Goal: Information Seeking & Learning: Learn about a topic

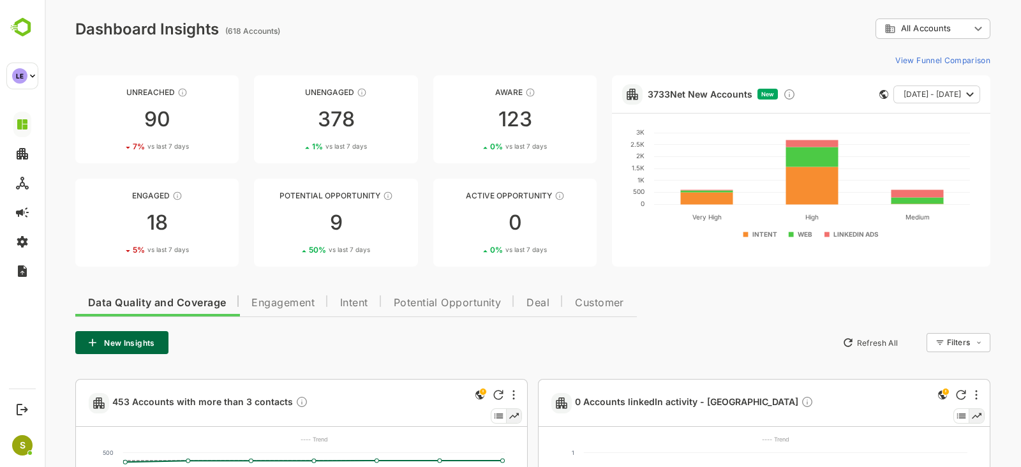
click at [359, 307] on span "Intent" at bounding box center [354, 303] width 28 height 10
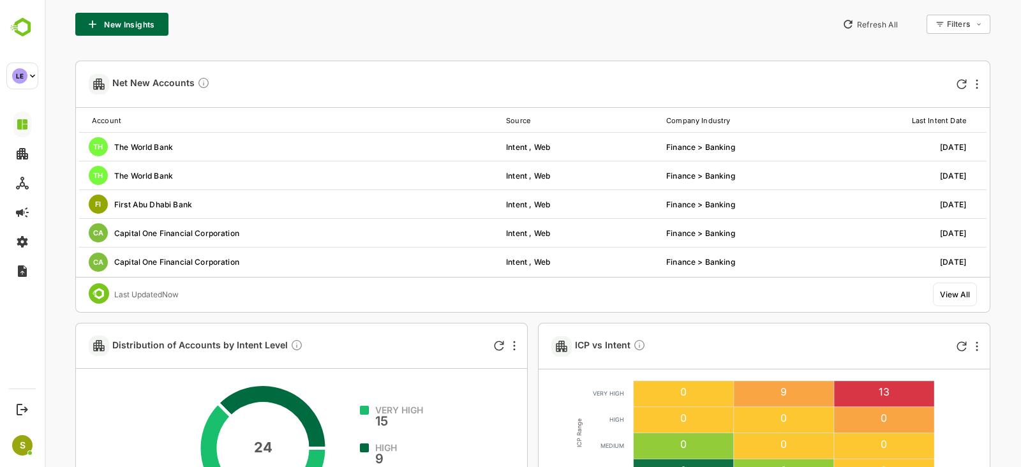
scroll to position [399, 0]
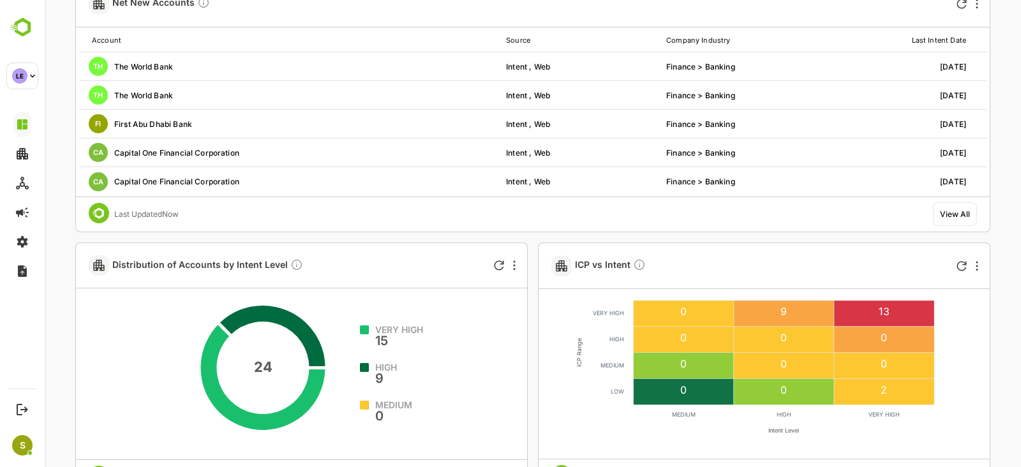
click at [539, 247] on div "ICP vs Intent" at bounding box center [764, 266] width 451 height 46
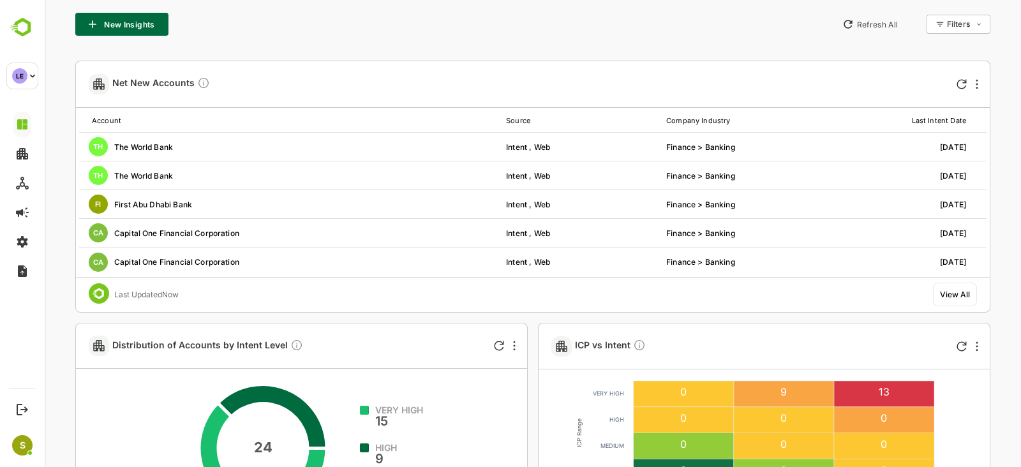
scroll to position [159, 0]
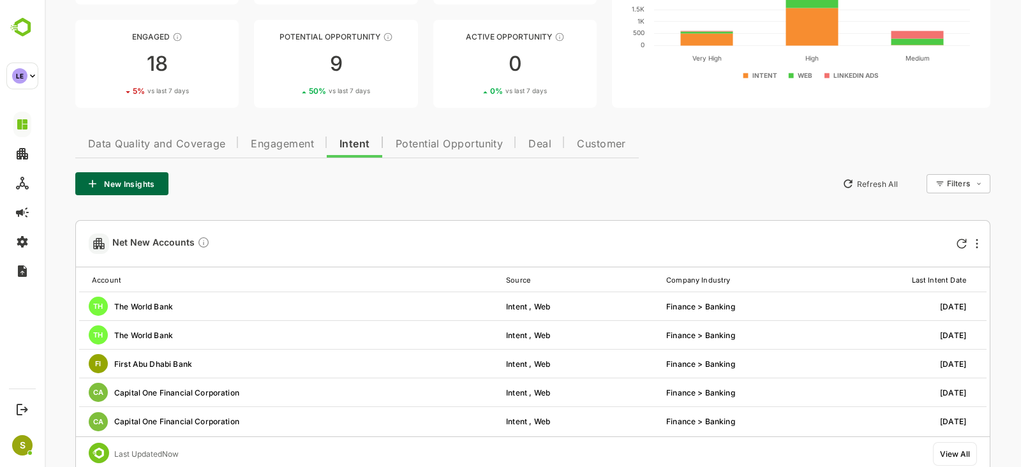
click at [447, 142] on span "Potential Opportunity" at bounding box center [450, 144] width 108 height 10
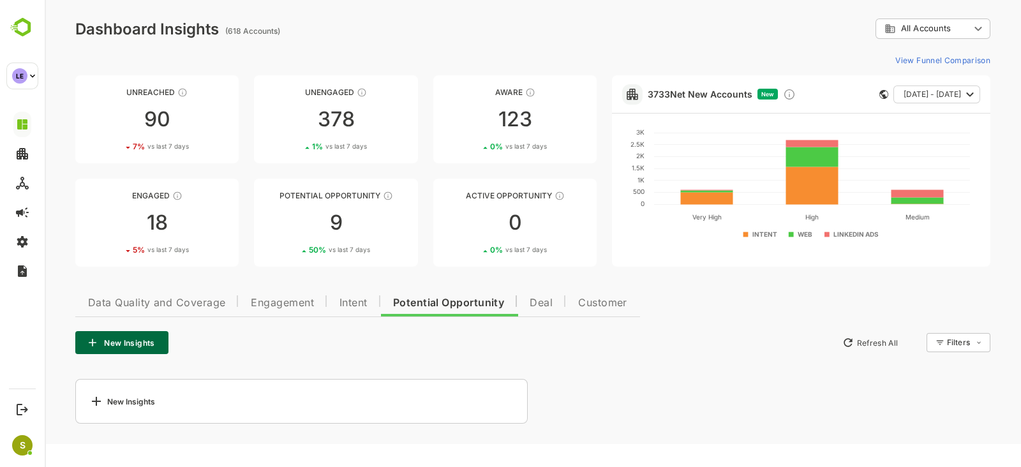
scroll to position [0, 0]
click at [302, 209] on link "Potential Opportunity 9 50 % vs last 7 days" at bounding box center [335, 223] width 163 height 88
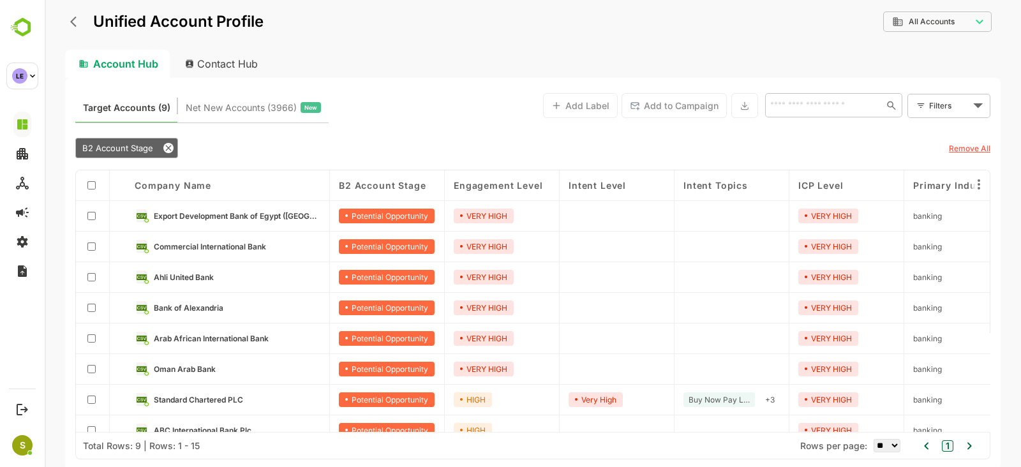
scroll to position [47, 0]
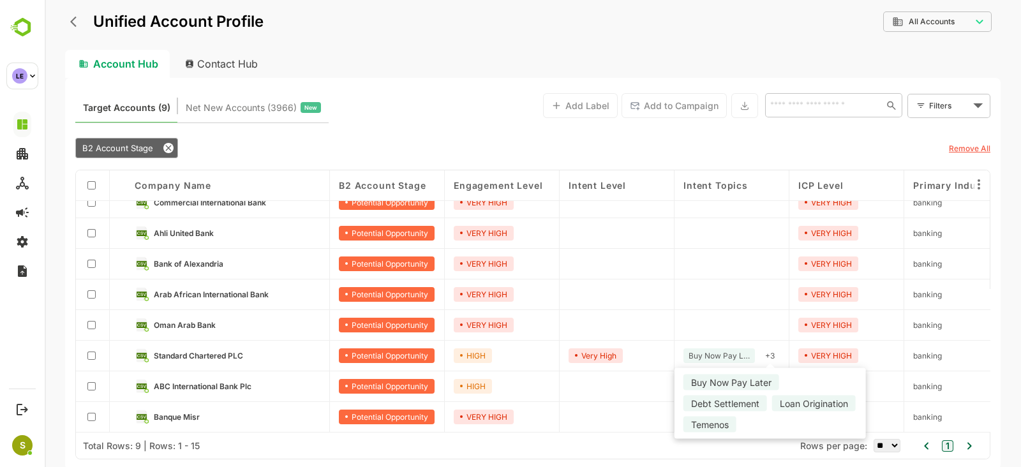
click at [767, 351] on div "+ 3" at bounding box center [770, 355] width 20 height 15
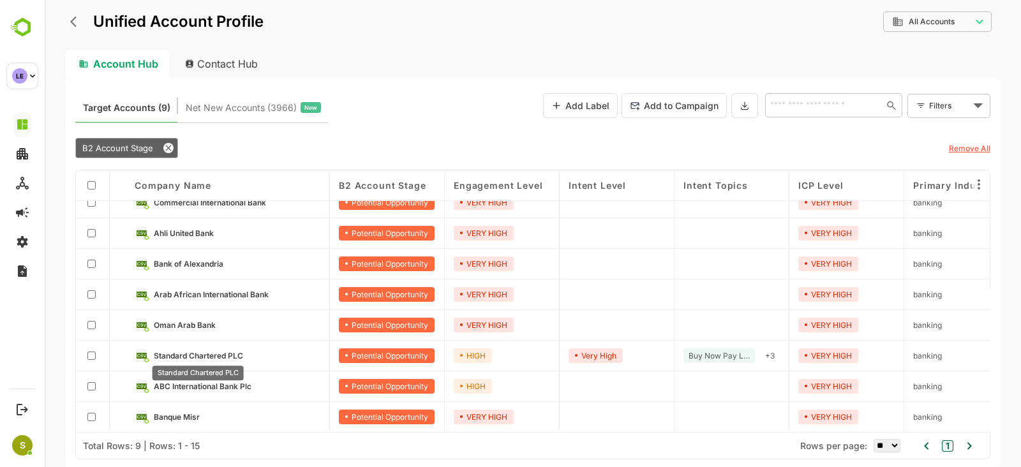
click at [166, 351] on span "Standard Chartered PLC" at bounding box center [198, 356] width 89 height 10
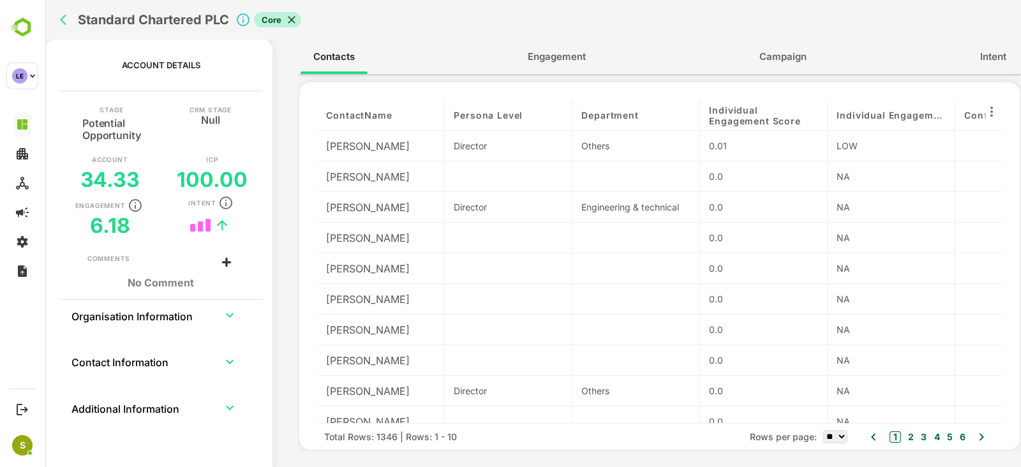
click at [566, 68] on button "Engagement" at bounding box center [557, 56] width 84 height 31
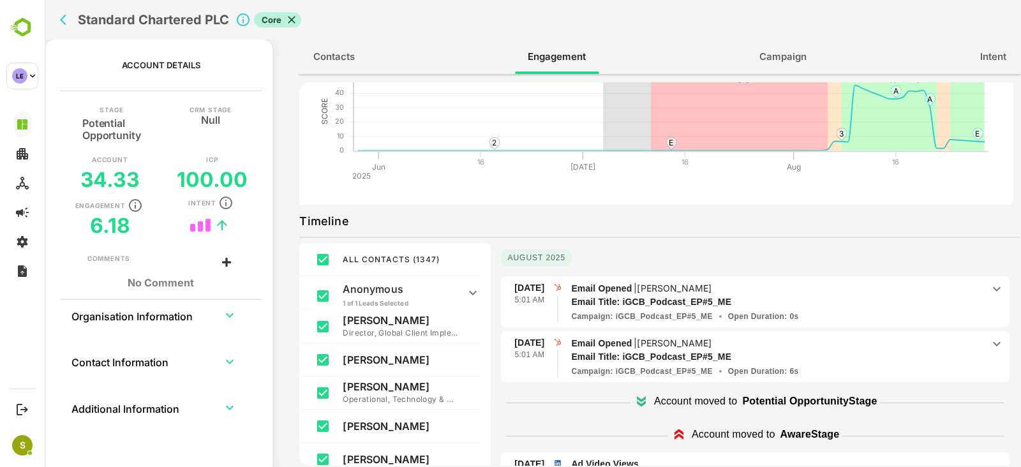
scroll to position [79, 0]
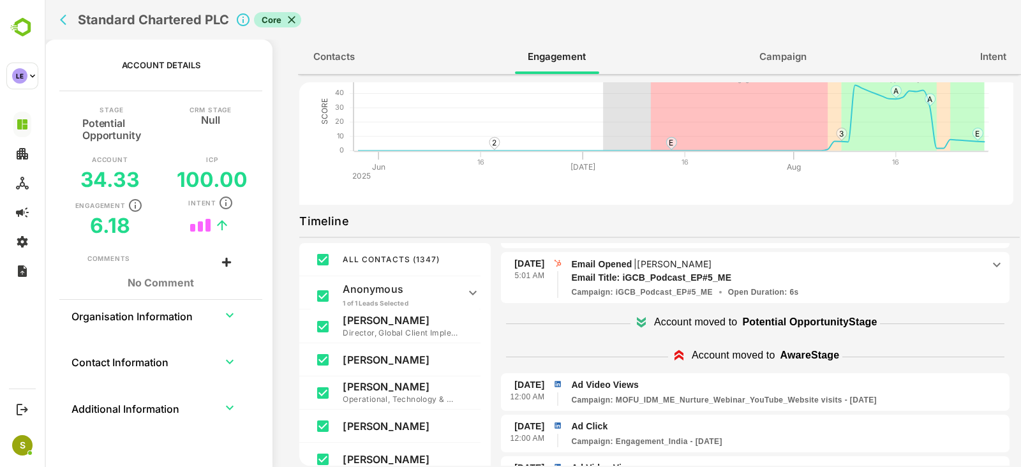
click at [293, 18] on icon at bounding box center [291, 19] width 13 height 13
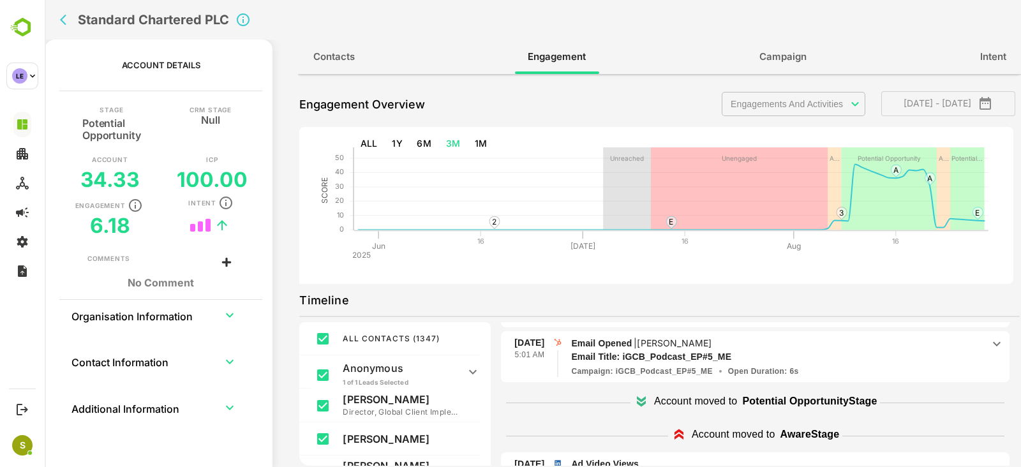
scroll to position [0, 0]
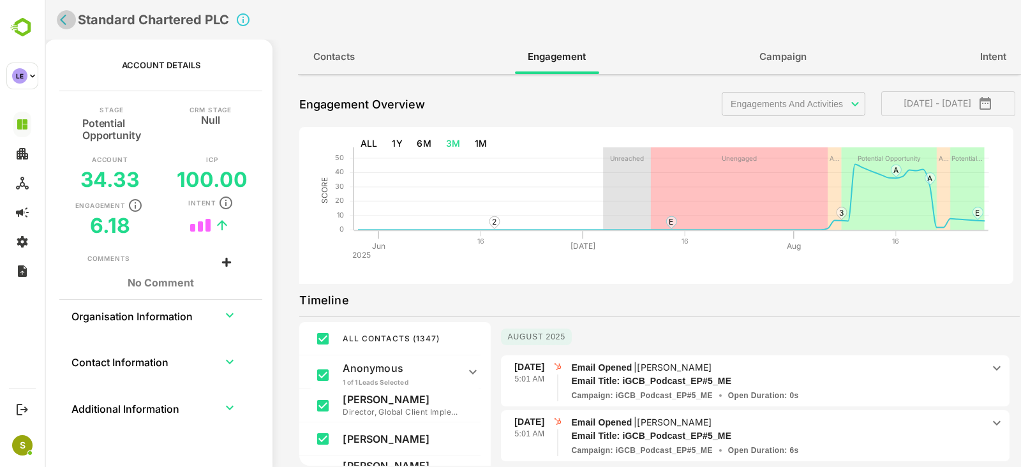
click at [64, 23] on icon "back" at bounding box center [63, 20] width 6 height 11
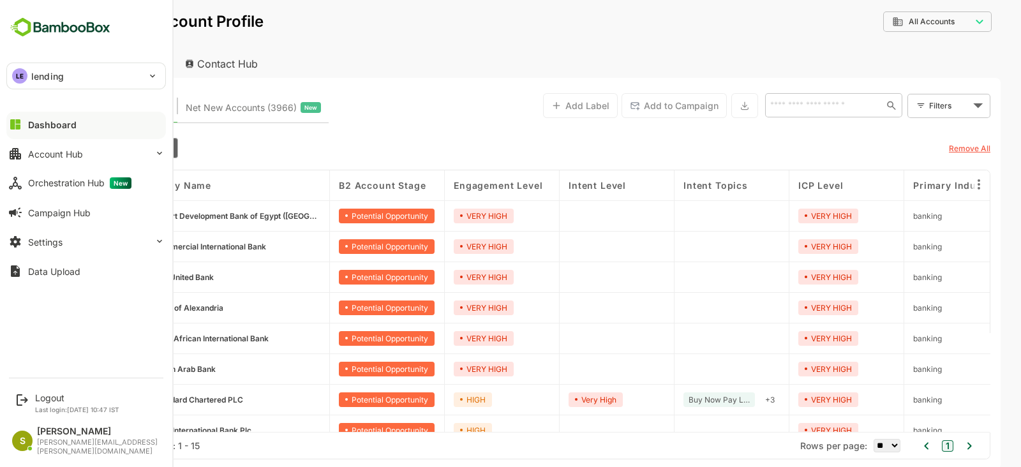
click at [28, 76] on div "LE lending" at bounding box center [78, 76] width 143 height 26
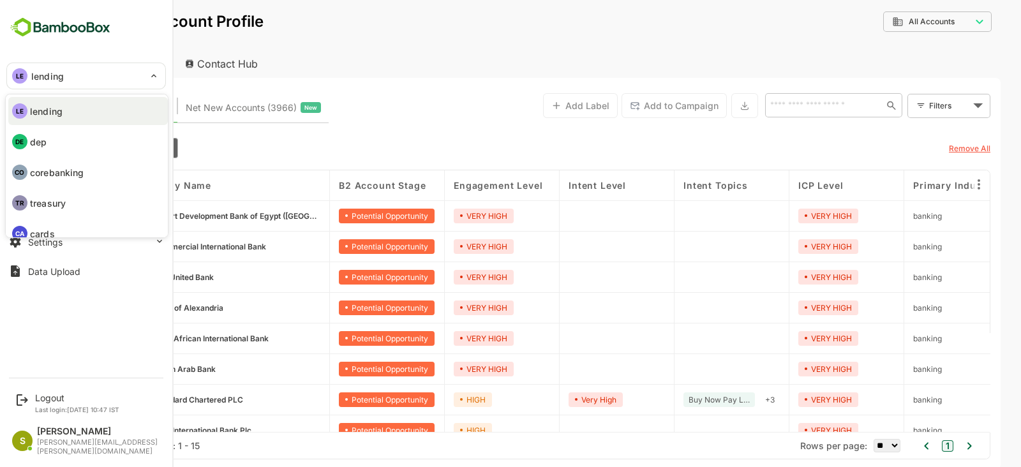
click at [53, 149] on li "DE dep" at bounding box center [88, 142] width 160 height 28
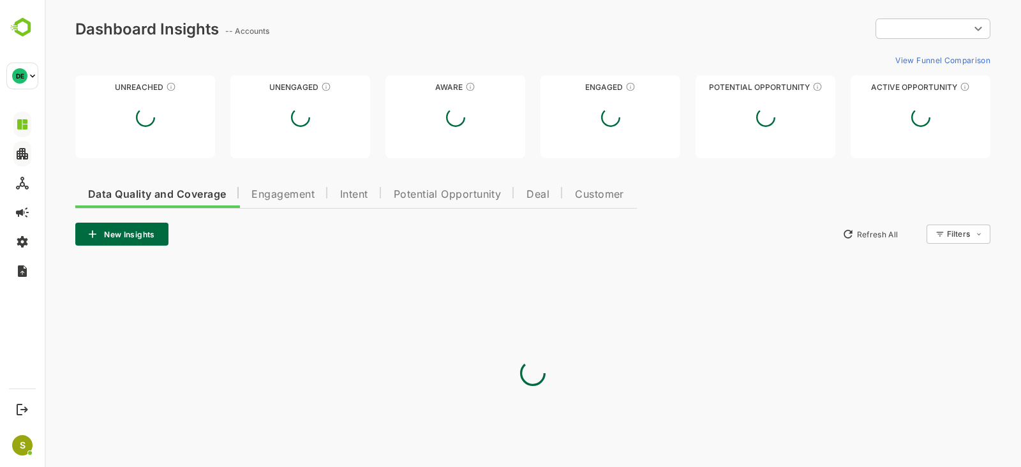
type input "**********"
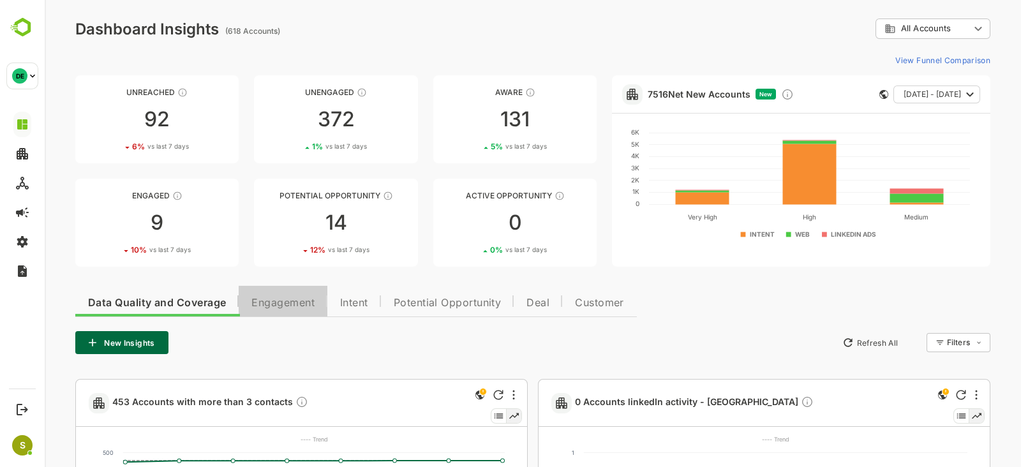
click at [281, 299] on span "Engagement" at bounding box center [282, 303] width 63 height 10
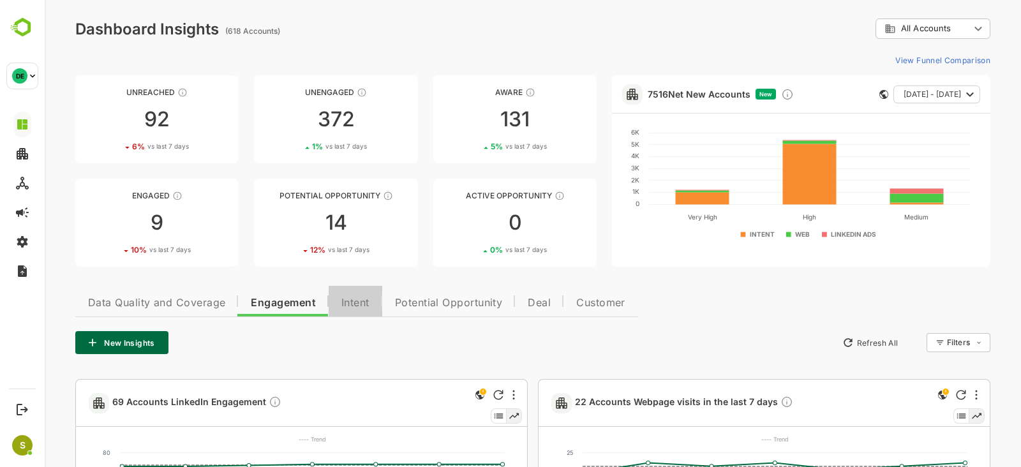
click at [359, 304] on span "Intent" at bounding box center [355, 303] width 28 height 10
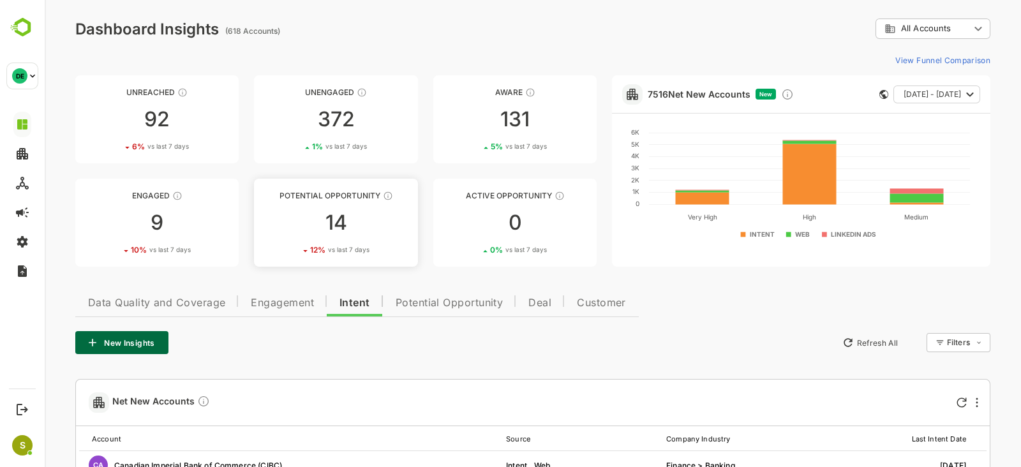
click at [363, 236] on link "Potential Opportunity 14 12 % vs last 7 days" at bounding box center [335, 223] width 163 height 88
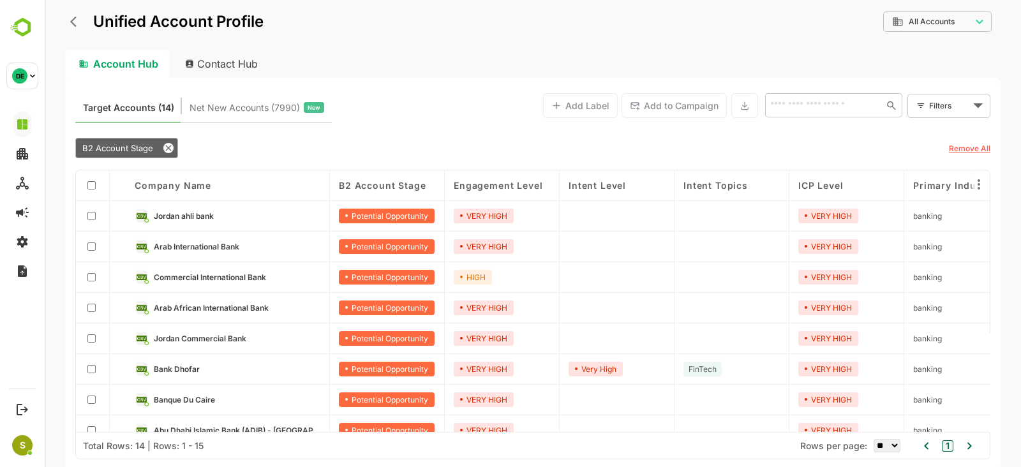
click at [220, 366] on link "Bank Dhofar" at bounding box center [237, 369] width 167 height 14
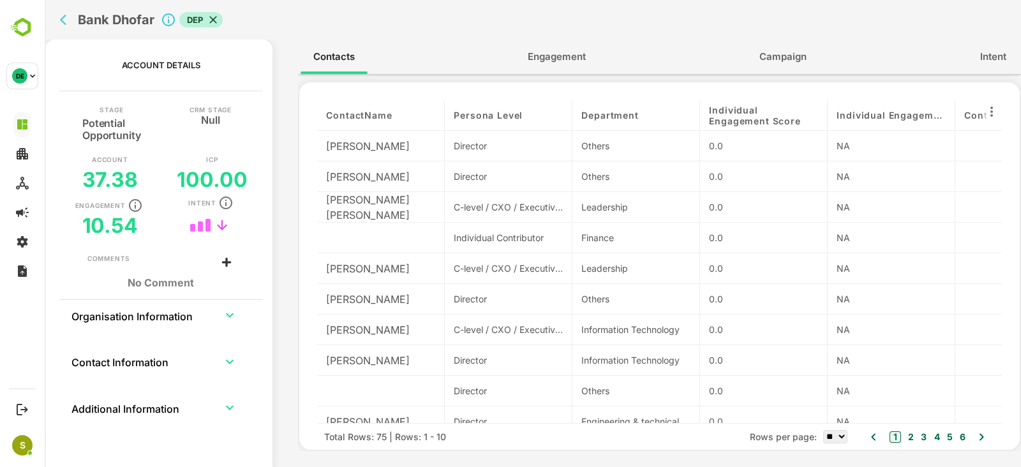
click at [557, 58] on span "Engagement" at bounding box center [557, 57] width 58 height 17
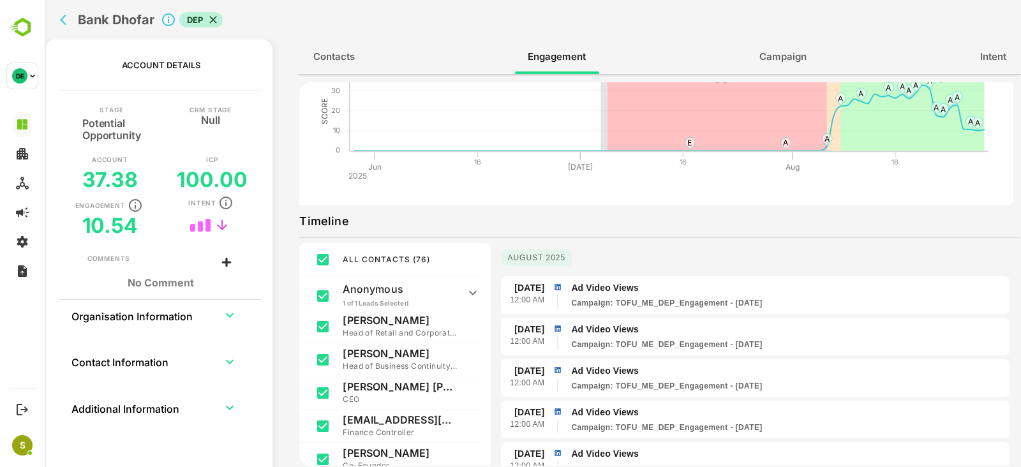
click at [64, 17] on icon "back" at bounding box center [63, 20] width 6 height 11
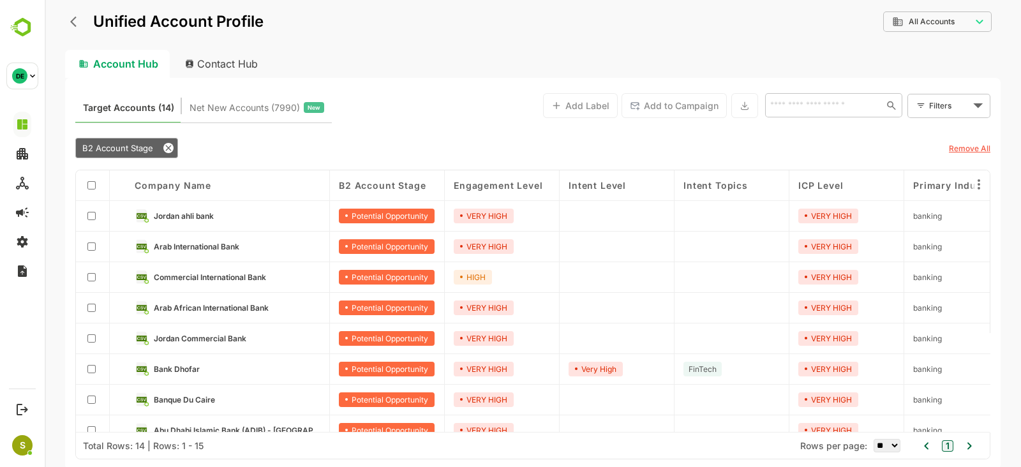
scroll to position [200, 0]
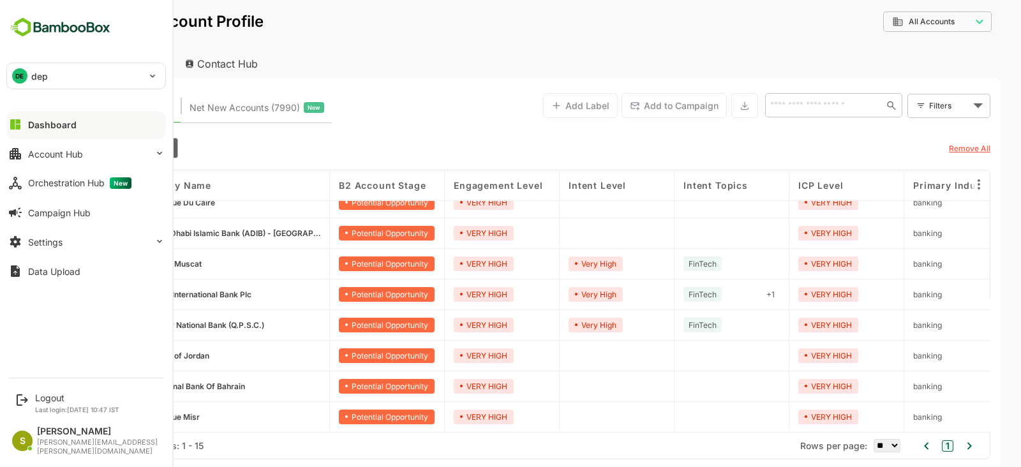
click at [99, 67] on div "DE dep" at bounding box center [78, 76] width 143 height 26
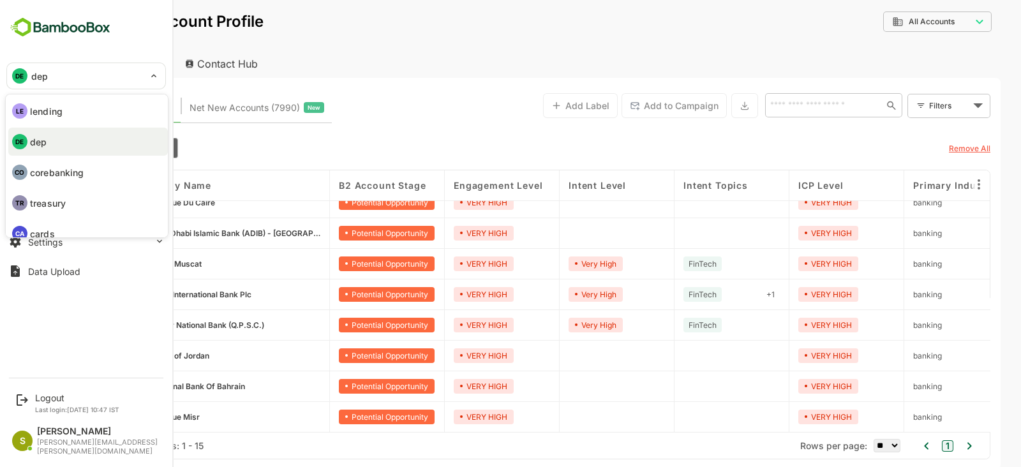
click at [64, 123] on li "LE lending" at bounding box center [88, 111] width 160 height 28
type input "*******"
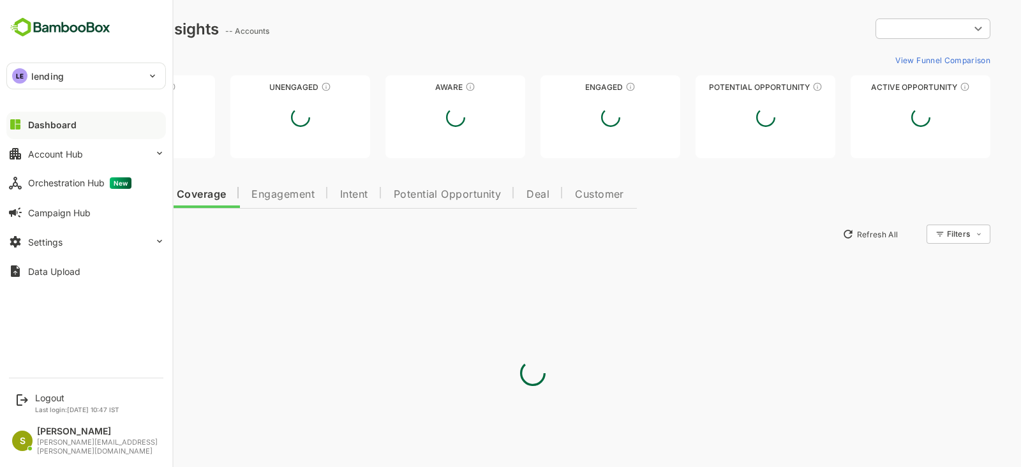
scroll to position [0, 0]
type input "**********"
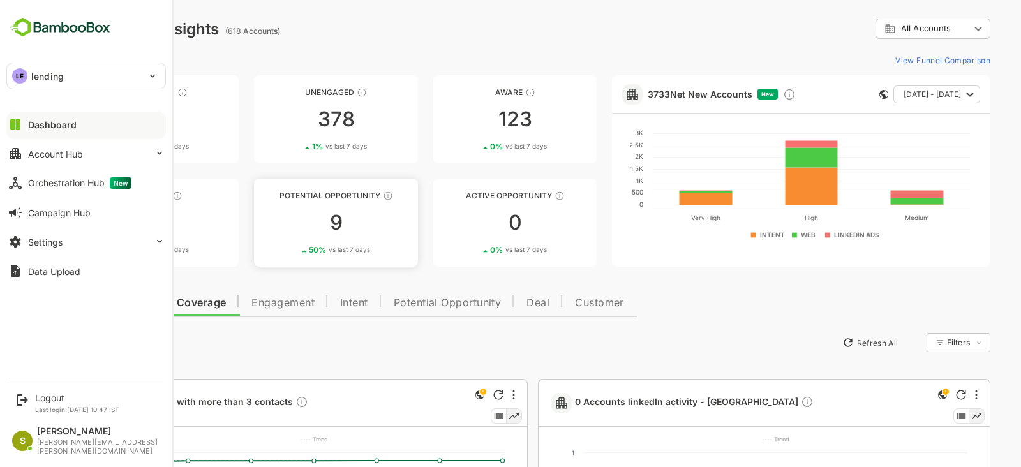
click at [325, 237] on link "Potential Opportunity 9 50 % vs last 7 days" at bounding box center [335, 223] width 163 height 88
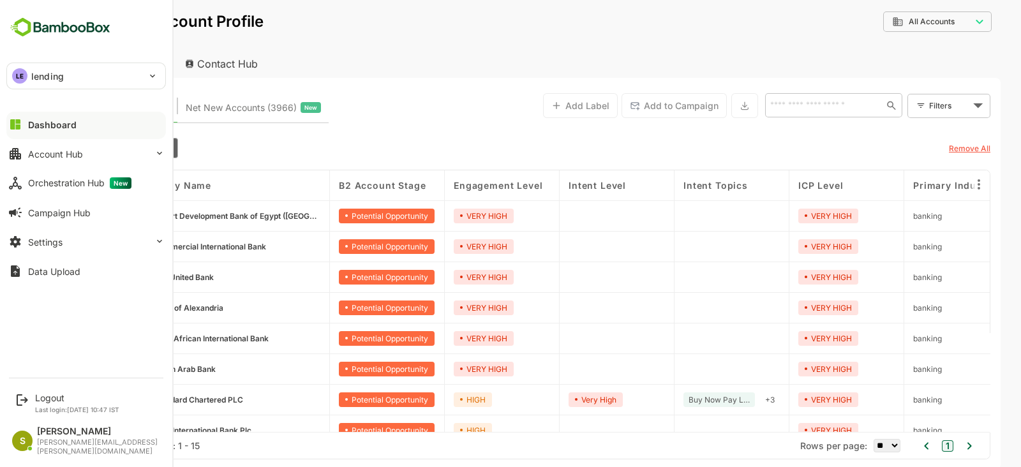
click at [118, 75] on div "LE lending" at bounding box center [78, 76] width 143 height 26
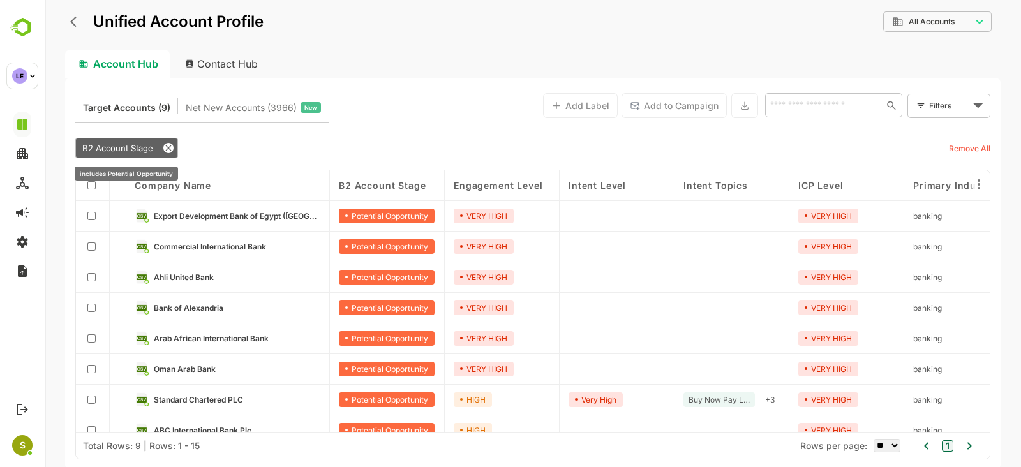
click at [163, 149] on icon at bounding box center [168, 148] width 10 height 10
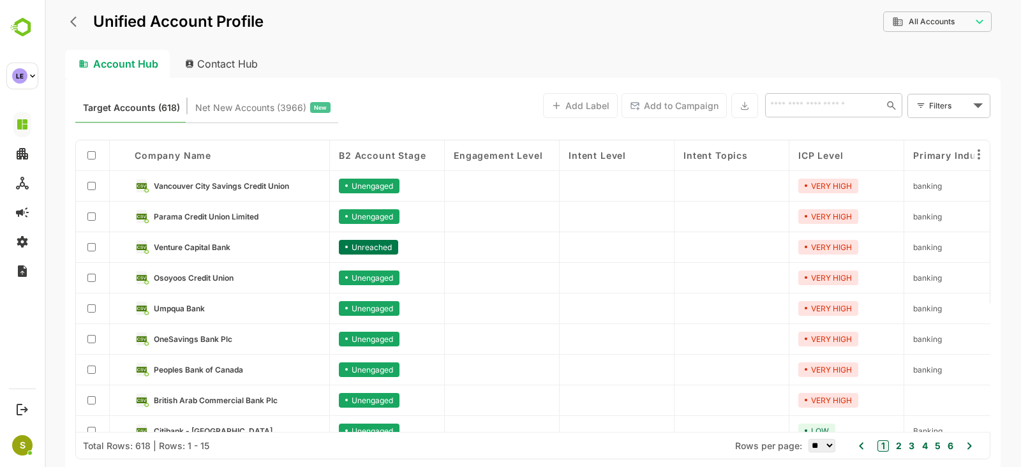
click at [77, 38] on div "**********" at bounding box center [533, 30] width 936 height 40
click at [77, 24] on icon "back" at bounding box center [76, 21] width 13 height 13
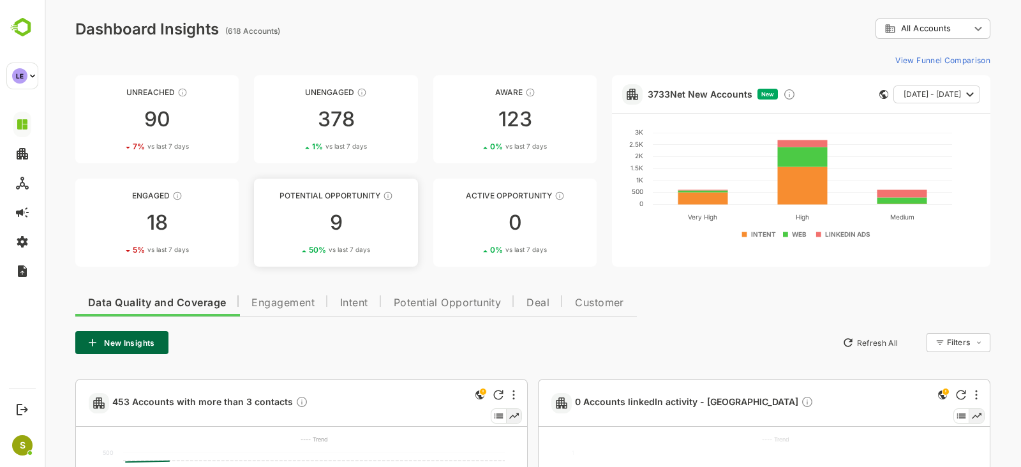
click at [373, 208] on link "Potential Opportunity 9 50 % vs last 7 days" at bounding box center [335, 223] width 163 height 88
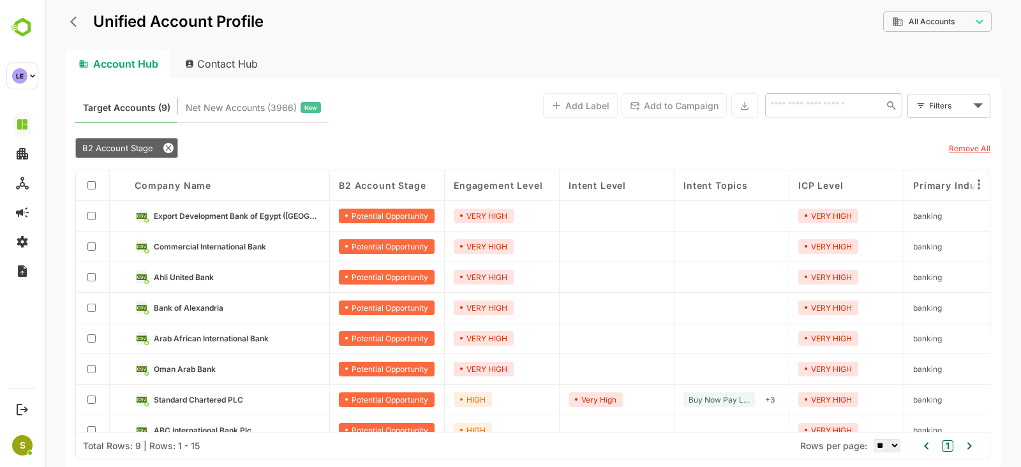
scroll to position [47, 0]
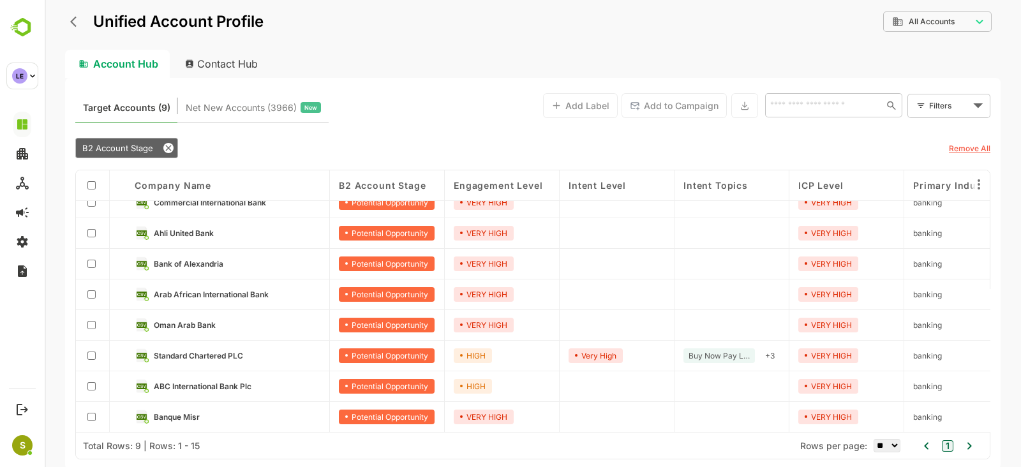
click at [887, 452] on select "** ** ** *** *** ****" at bounding box center [887, 445] width 27 height 13
select select "****"
click at [874, 439] on select "** ** ** *** *** ****" at bounding box center [887, 445] width 27 height 13
click at [72, 22] on icon "back" at bounding box center [73, 22] width 6 height 11
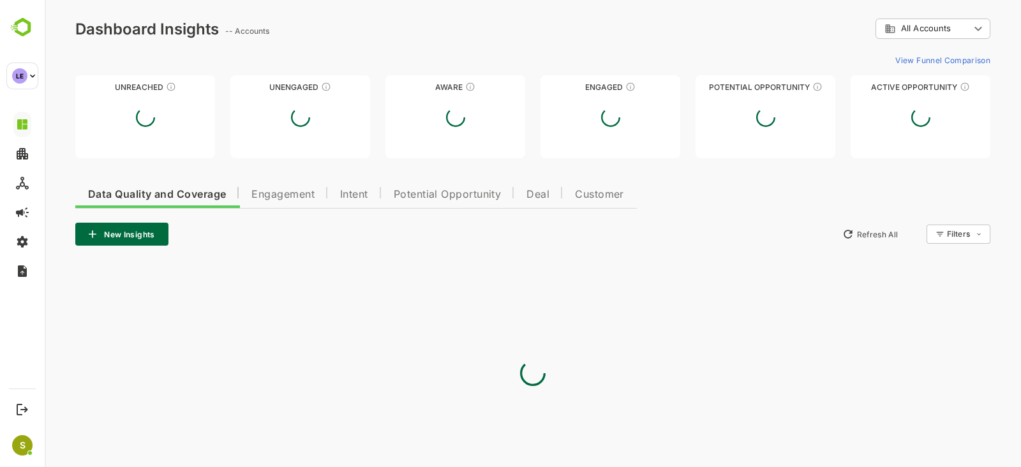
scroll to position [0, 0]
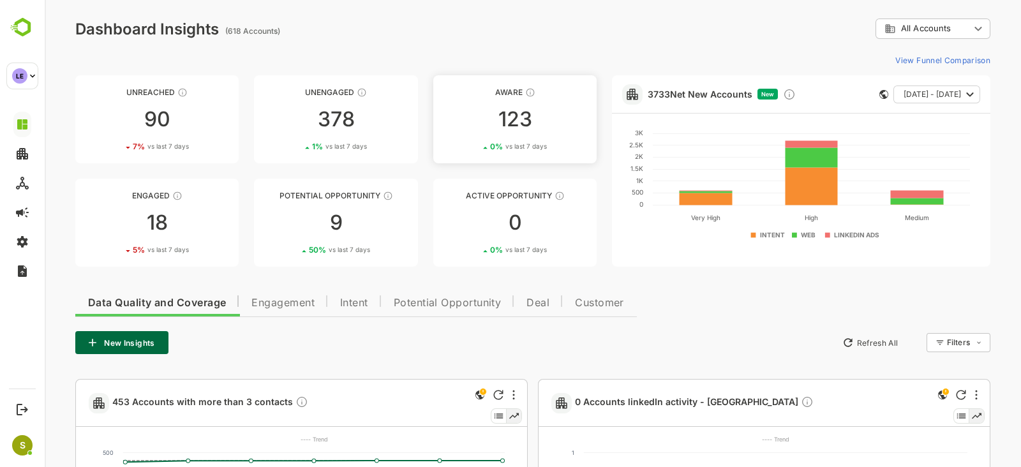
click at [531, 146] on span "vs last 7 days" at bounding box center [526, 147] width 41 height 10
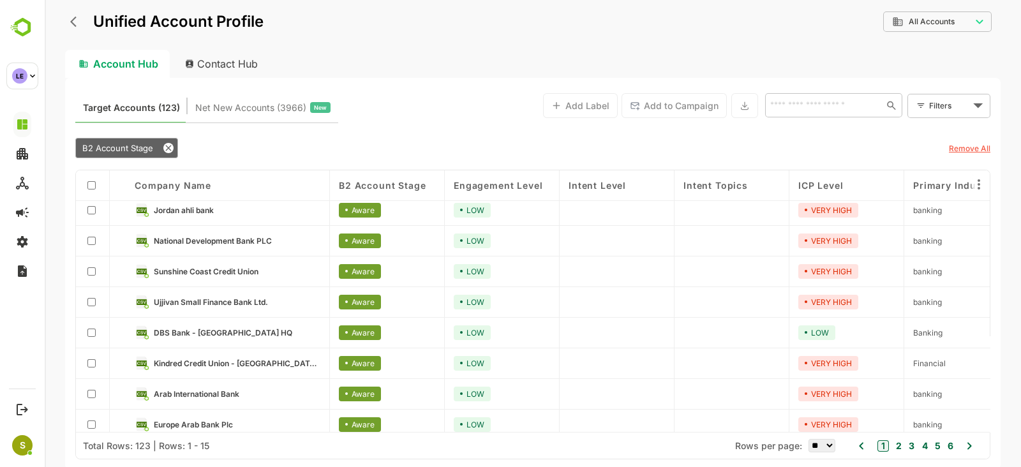
scroll to position [230, 0]
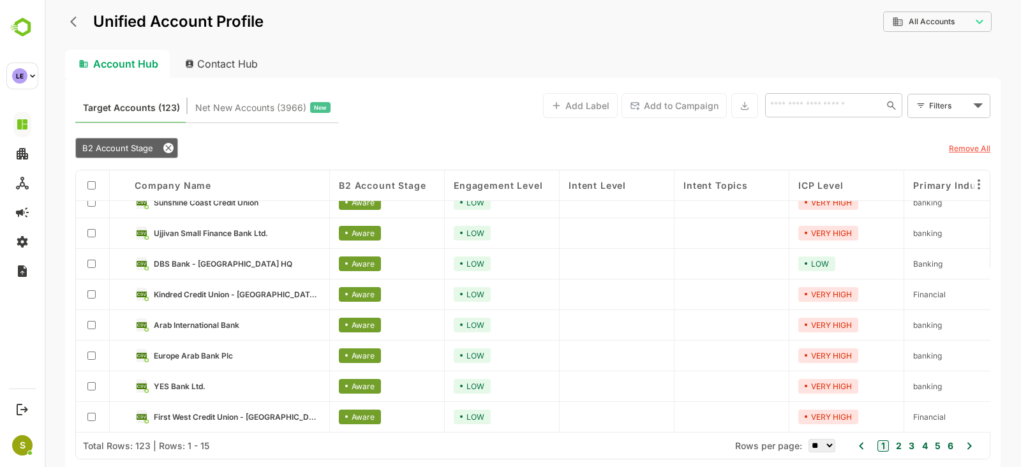
click at [176, 379] on link "YES Bank Ltd." at bounding box center [237, 386] width 167 height 14
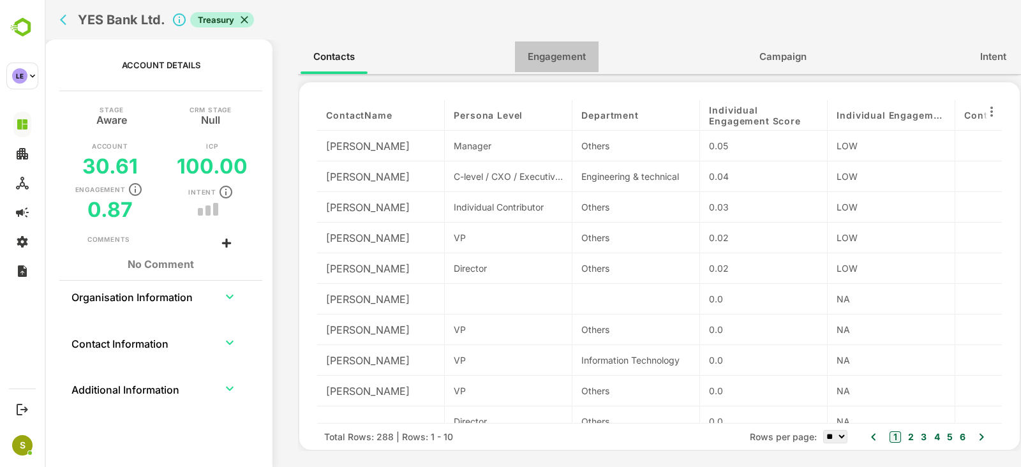
click at [585, 66] on button "Engagement" at bounding box center [557, 56] width 84 height 31
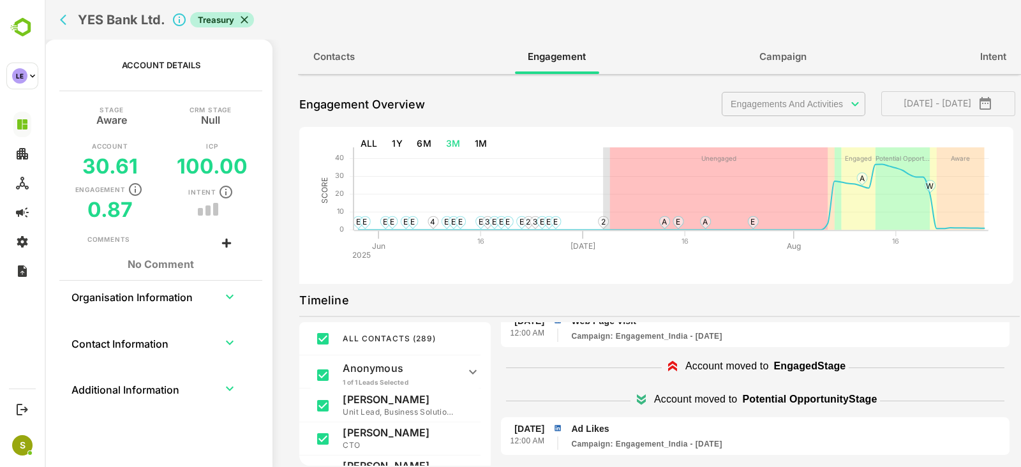
scroll to position [0, 0]
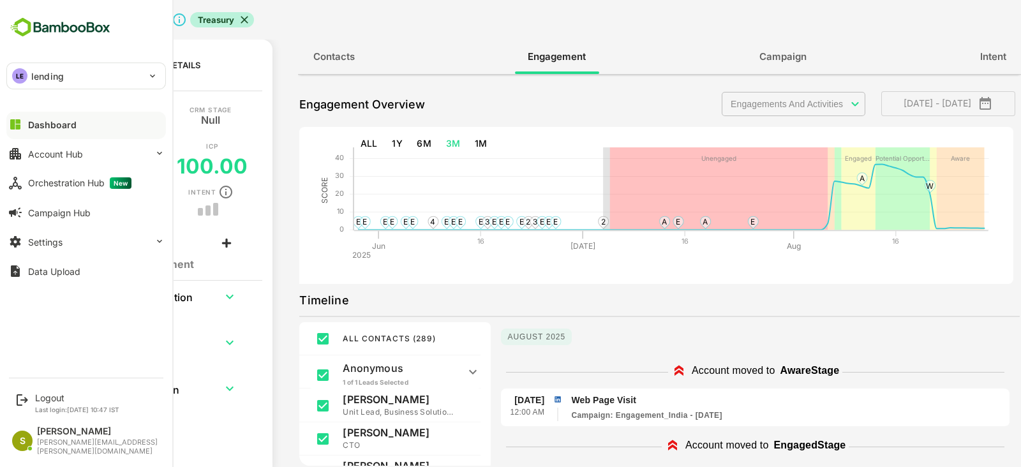
click at [47, 74] on p "lending" at bounding box center [47, 76] width 33 height 13
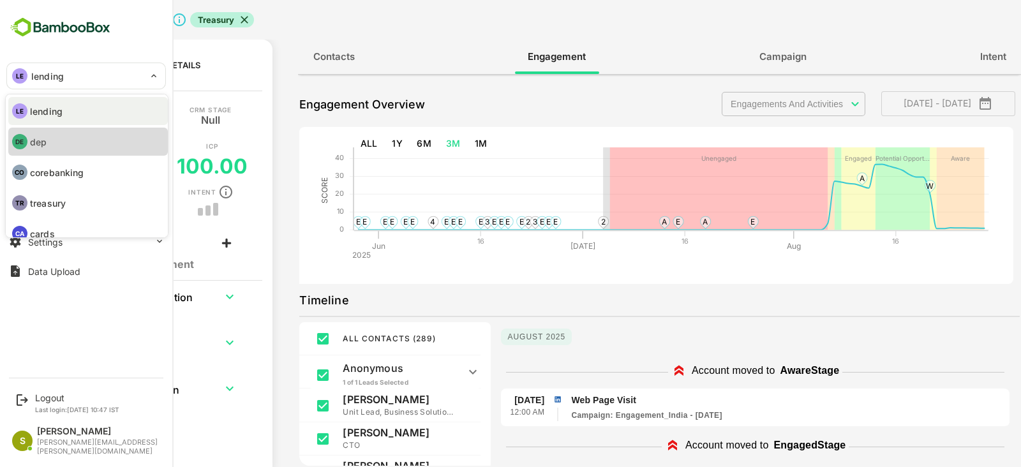
drag, startPoint x: 98, startPoint y: 139, endPoint x: 530, endPoint y: 161, distance: 432.0
click at [98, 139] on li "DE dep" at bounding box center [88, 142] width 160 height 28
type input "***"
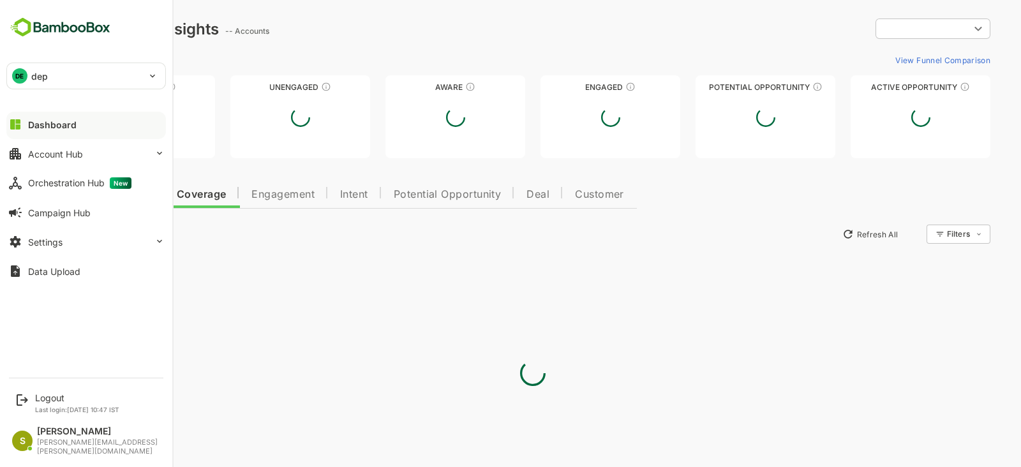
type input "**********"
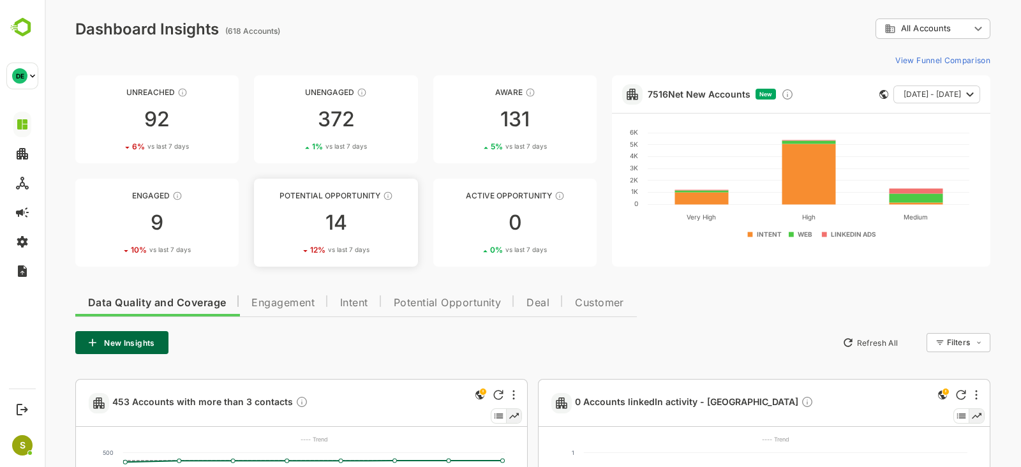
click at [380, 218] on div "14" at bounding box center [335, 223] width 163 height 20
